Goal: Download file/media

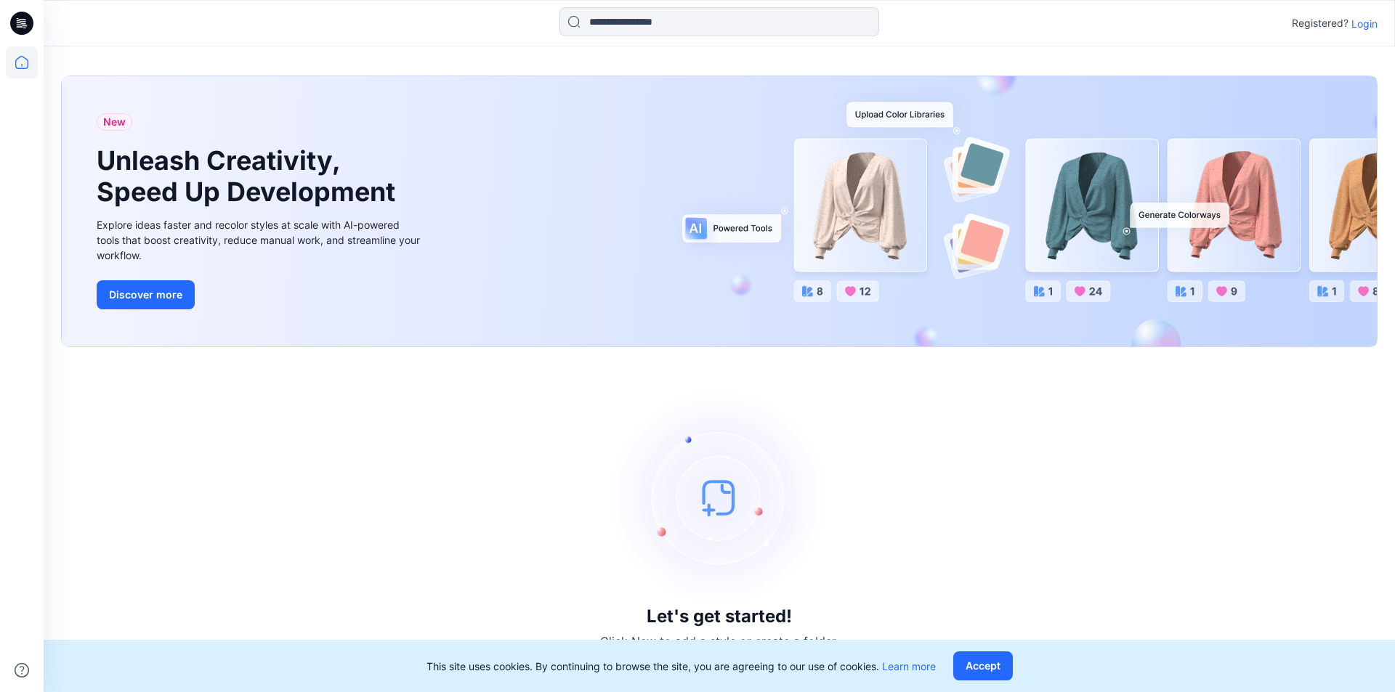
click at [1365, 27] on p "Login" at bounding box center [1364, 23] width 26 height 15
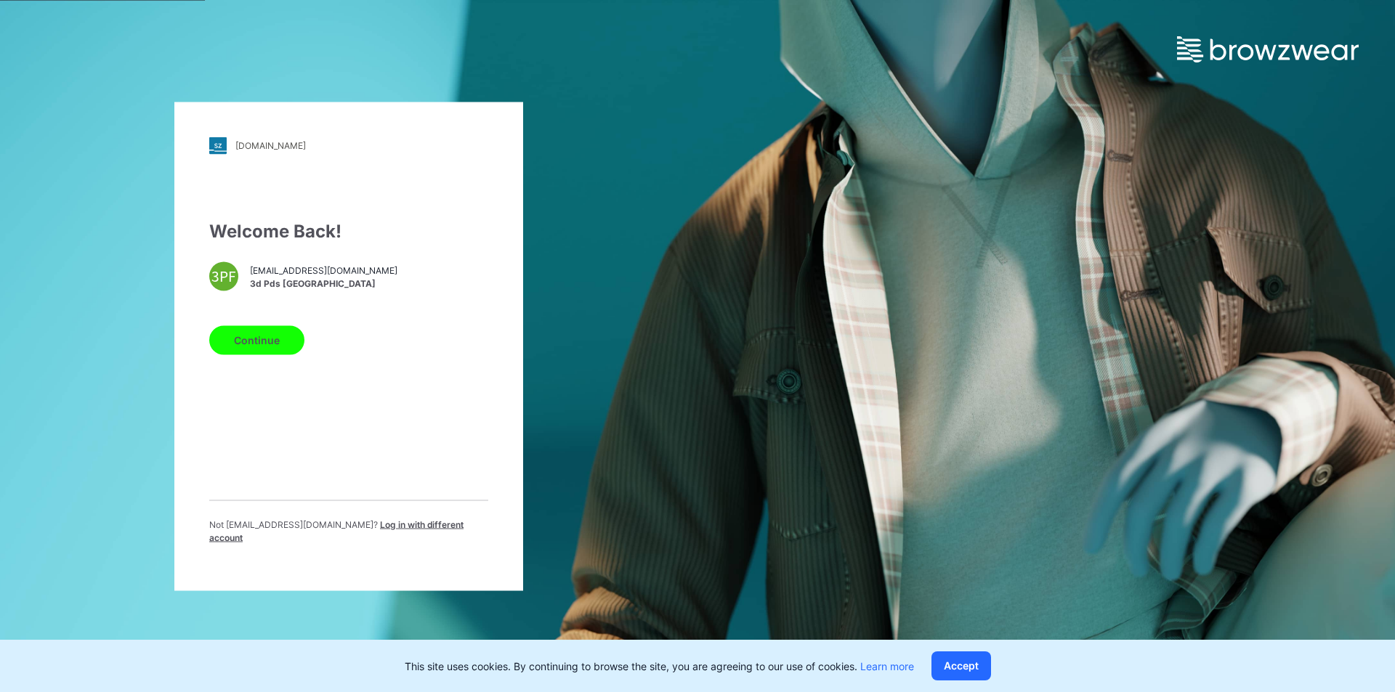
click at [277, 341] on button "Continue" at bounding box center [256, 340] width 95 height 29
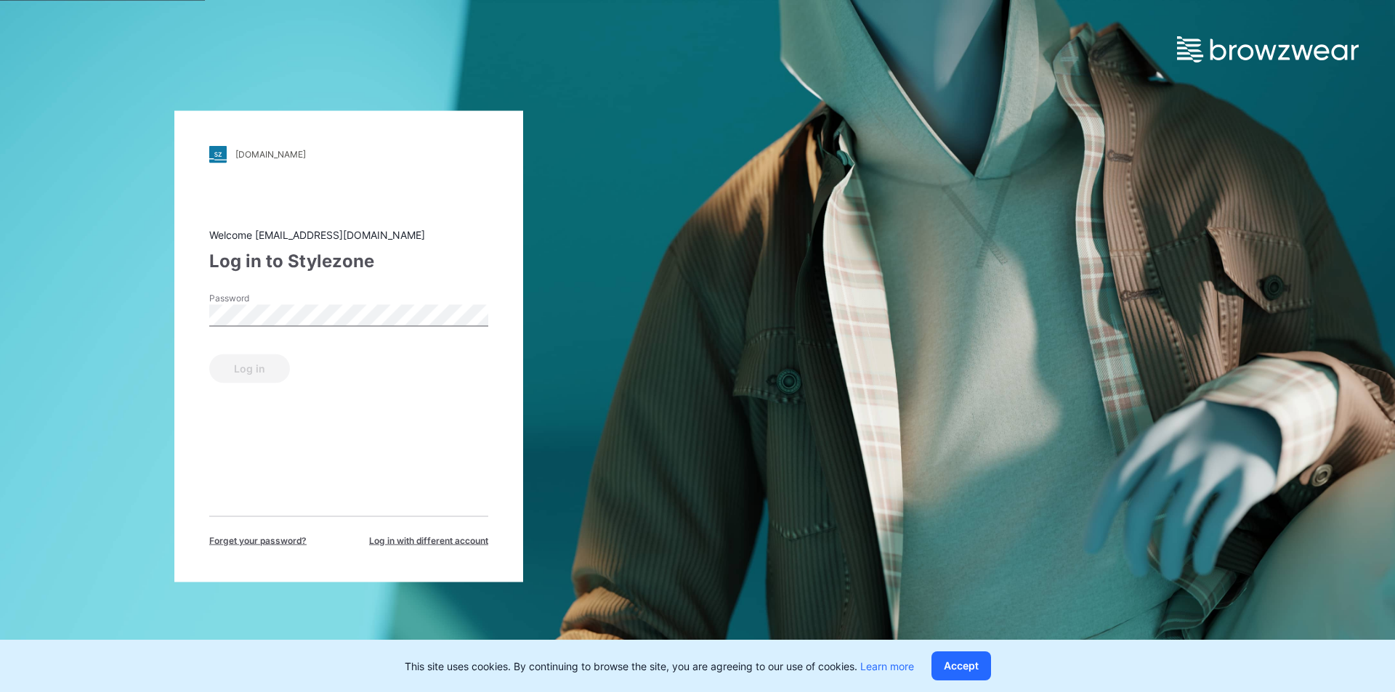
click at [269, 301] on label "Password" at bounding box center [260, 297] width 102 height 13
click at [249, 376] on button "Log in" at bounding box center [249, 368] width 81 height 29
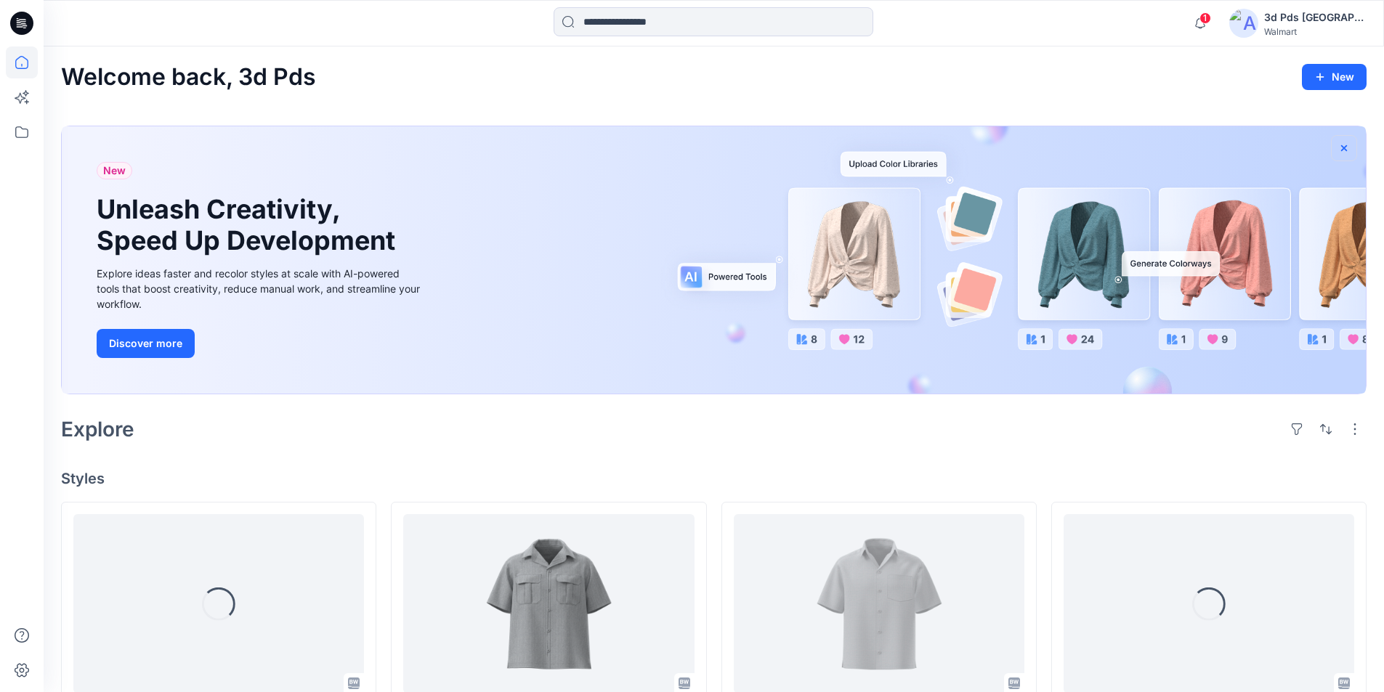
click at [1343, 143] on icon "button" at bounding box center [1344, 148] width 12 height 12
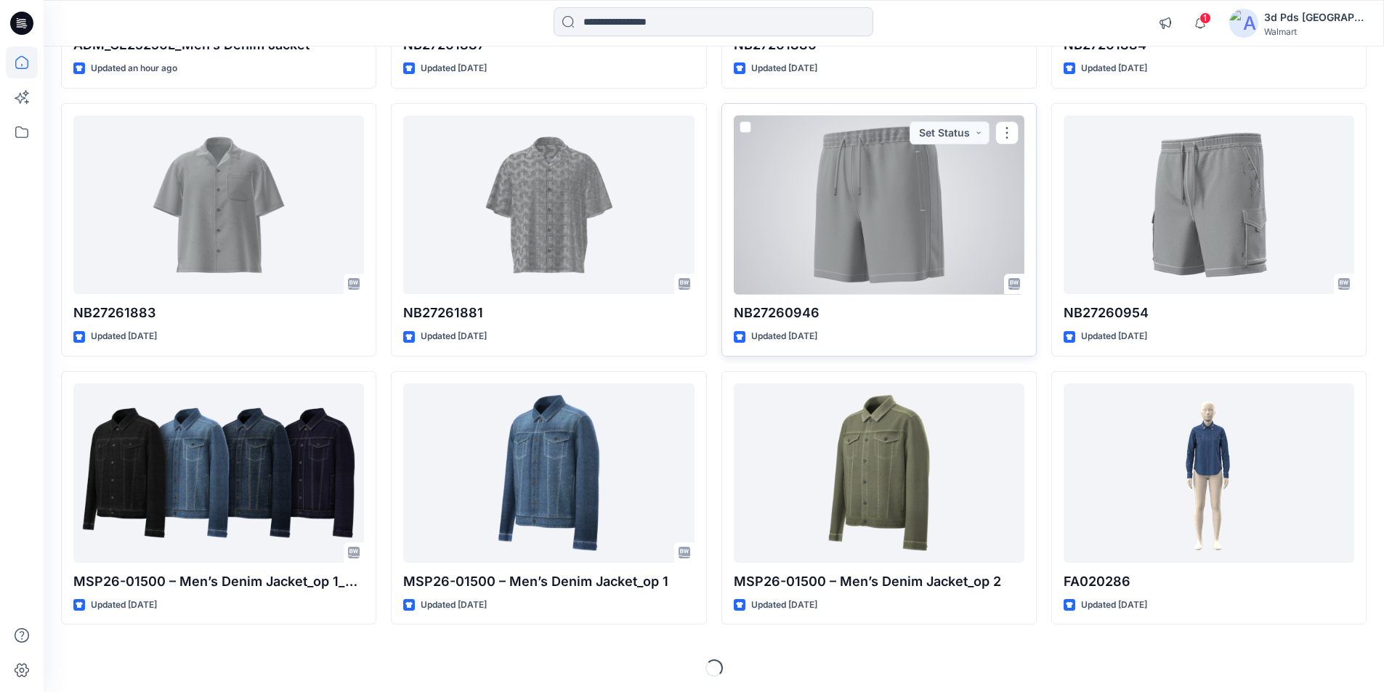
scroll to position [371, 0]
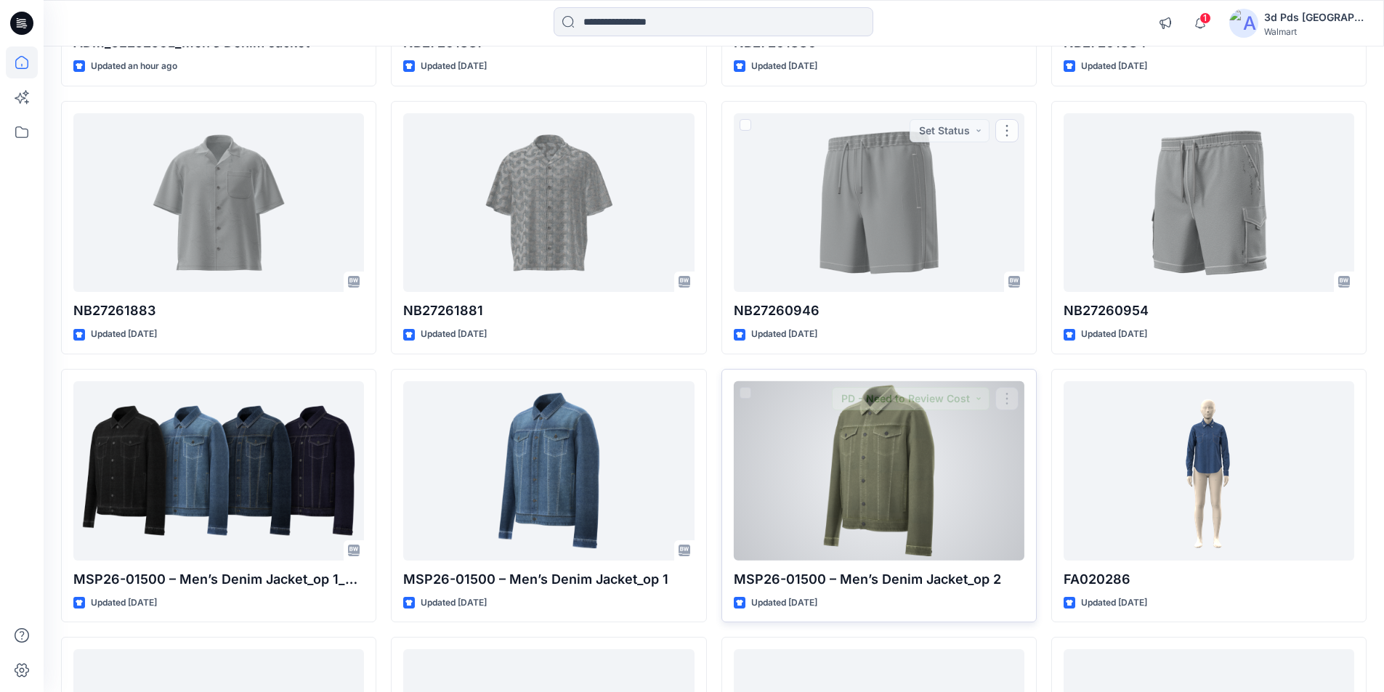
click at [863, 432] on div at bounding box center [879, 470] width 291 height 179
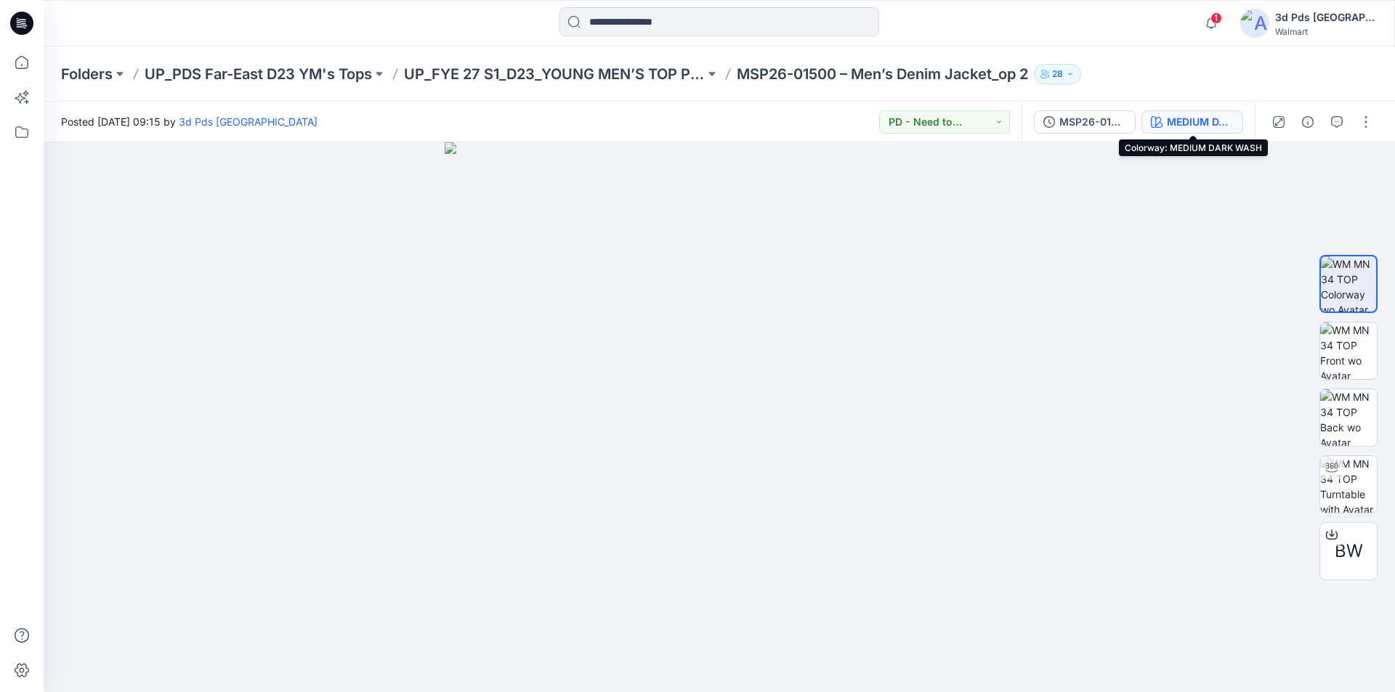
click at [1181, 126] on div "MEDIUM DARK WASH" at bounding box center [1200, 122] width 67 height 16
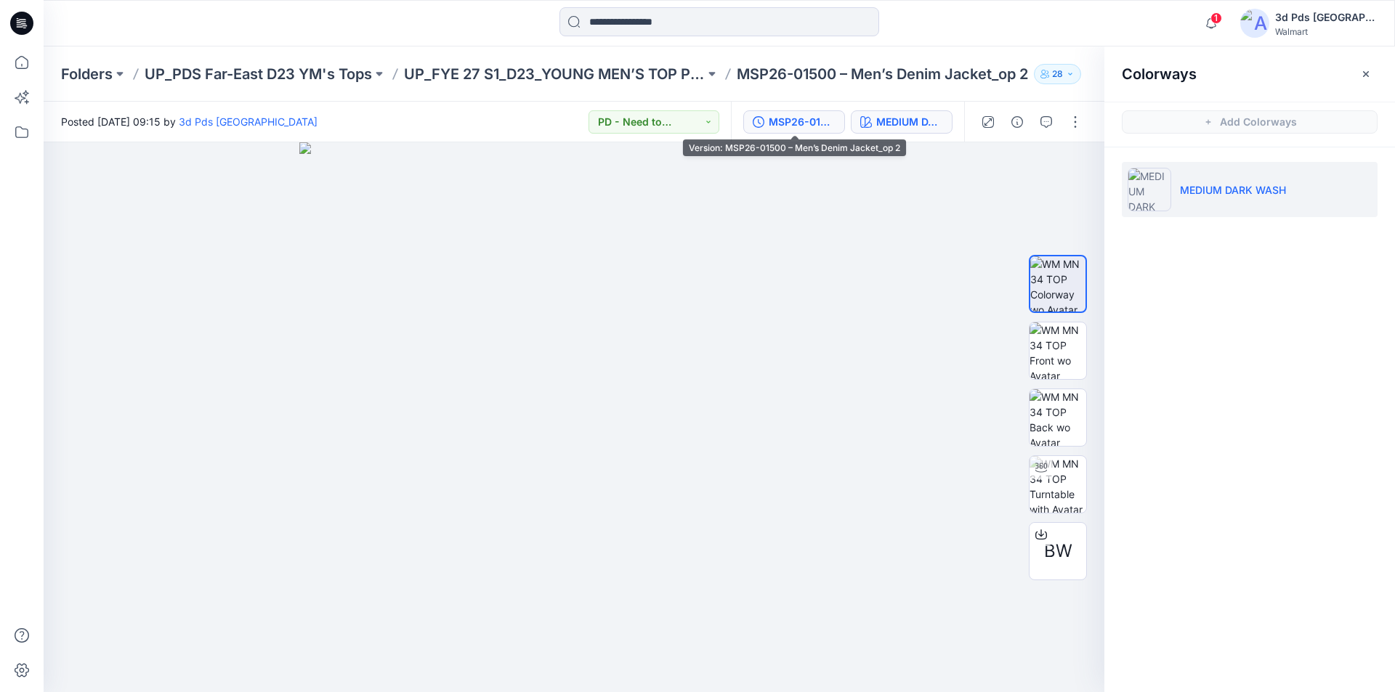
click at [799, 118] on div "MSP26-01500 – Men’s Denim Jacket_op 2" at bounding box center [802, 122] width 67 height 16
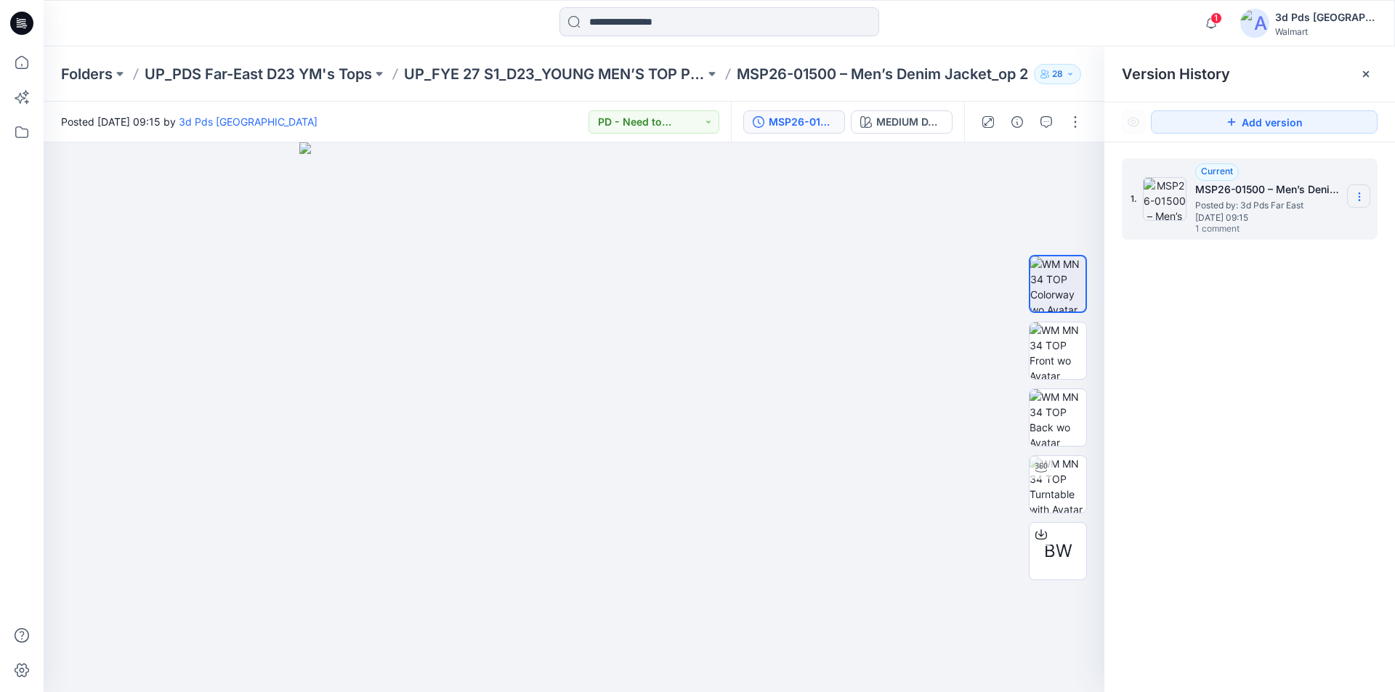
click at [1364, 195] on icon at bounding box center [1360, 197] width 12 height 12
drag, startPoint x: 1304, startPoint y: 341, endPoint x: 1005, endPoint y: 563, distance: 372.9
click at [1304, 342] on div "1. Current MSP26-01500 – Men’s Denim Jacket_op 2 Posted by: 3d Pds Far East Mon…" at bounding box center [1249, 427] width 291 height 571
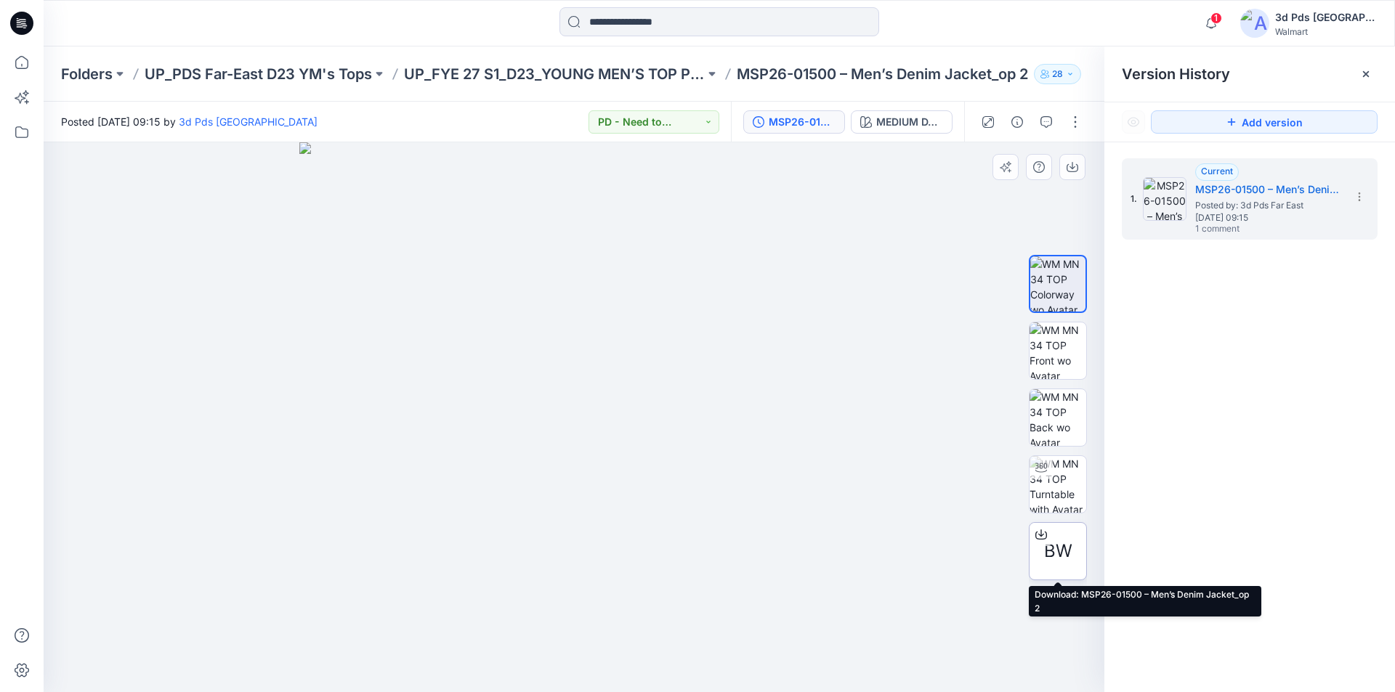
click at [1045, 536] on icon at bounding box center [1041, 535] width 12 height 12
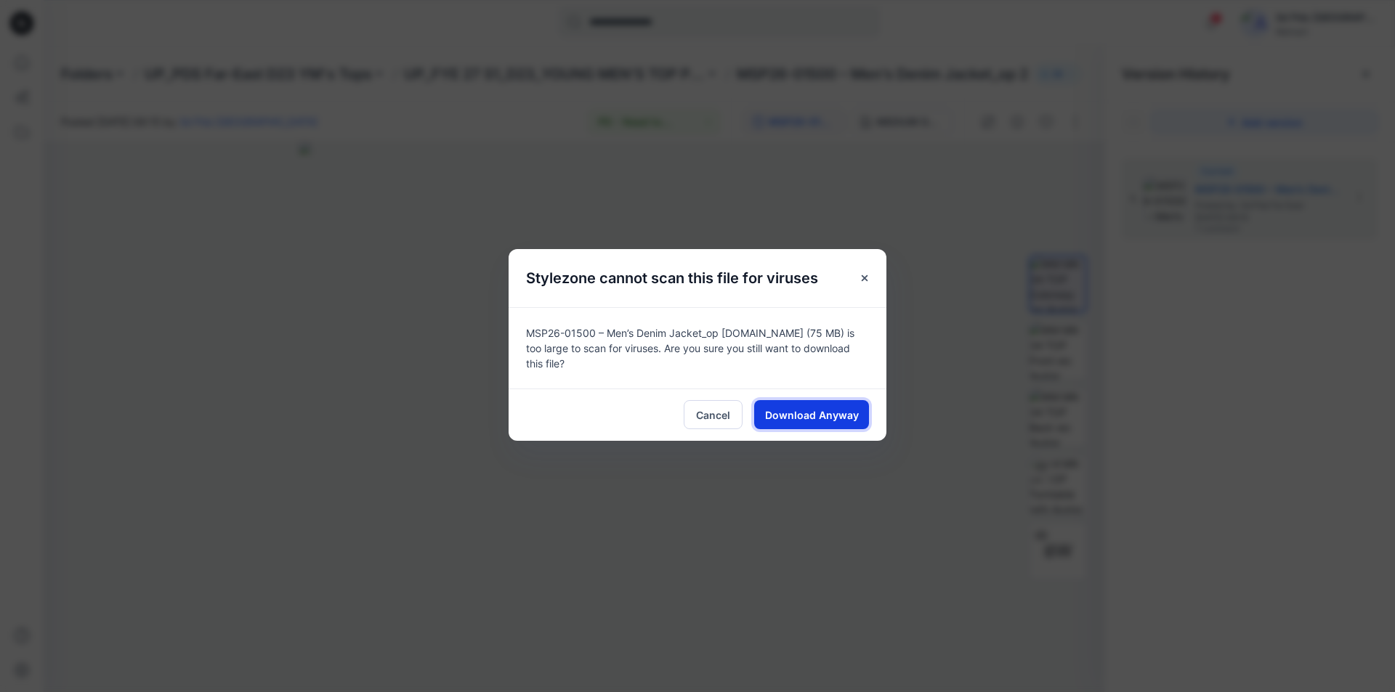
click at [808, 416] on span "Download Anyway" at bounding box center [812, 415] width 94 height 15
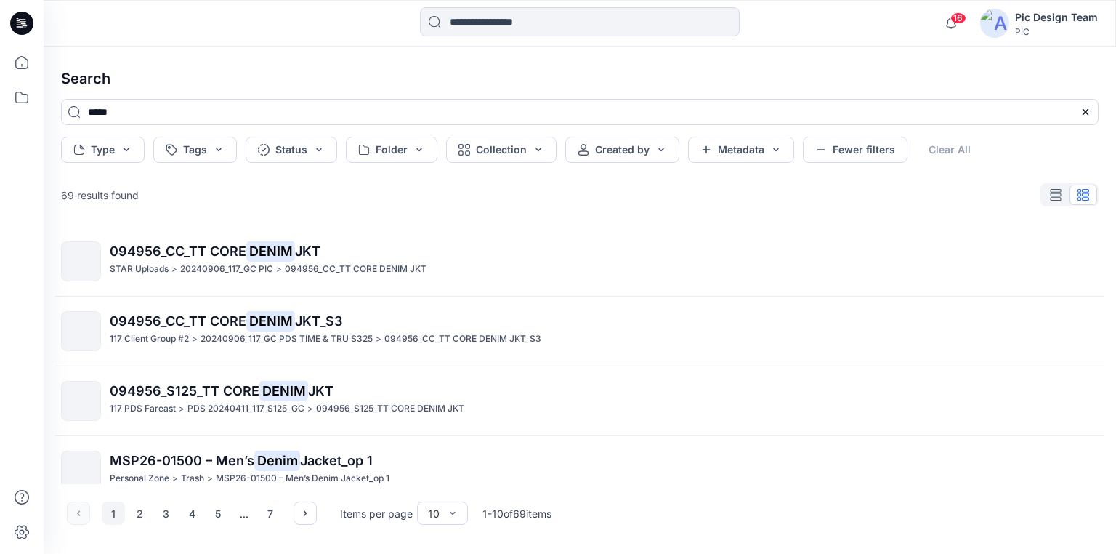
scroll to position [233, 0]
